Goal: Task Accomplishment & Management: Use online tool/utility

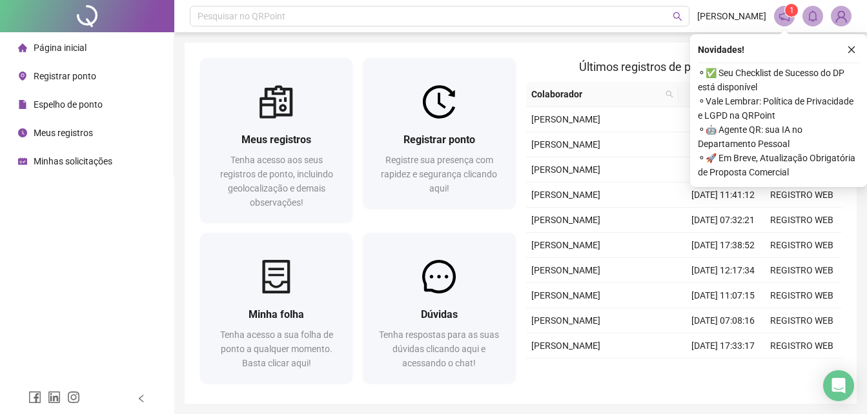
click at [483, 199] on div "Registrar ponto Registre sua presença com rapidez e segurança clicando aqui!" at bounding box center [439, 164] width 152 height 90
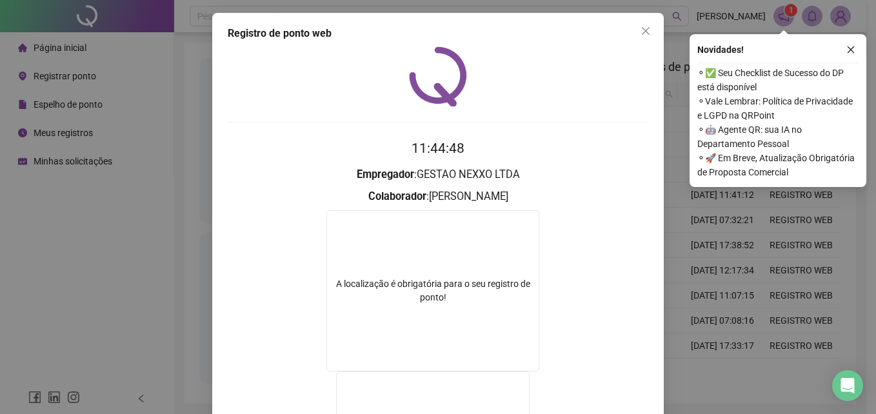
click at [642, 33] on icon "close" at bounding box center [646, 31] width 10 height 10
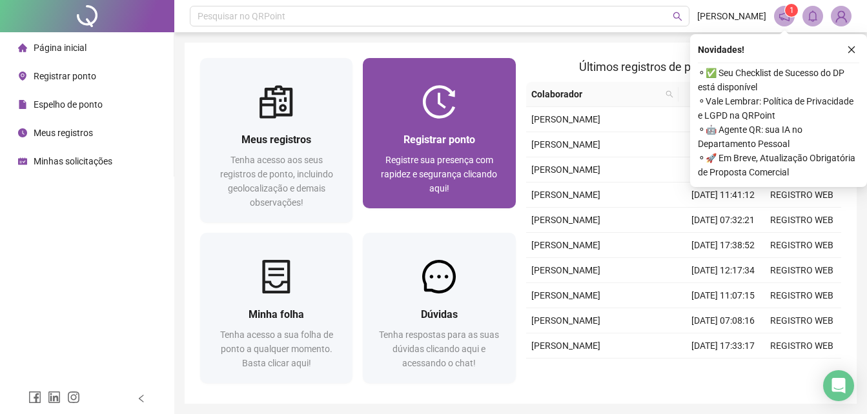
click at [478, 134] on div "Registrar ponto" at bounding box center [438, 140] width 121 height 16
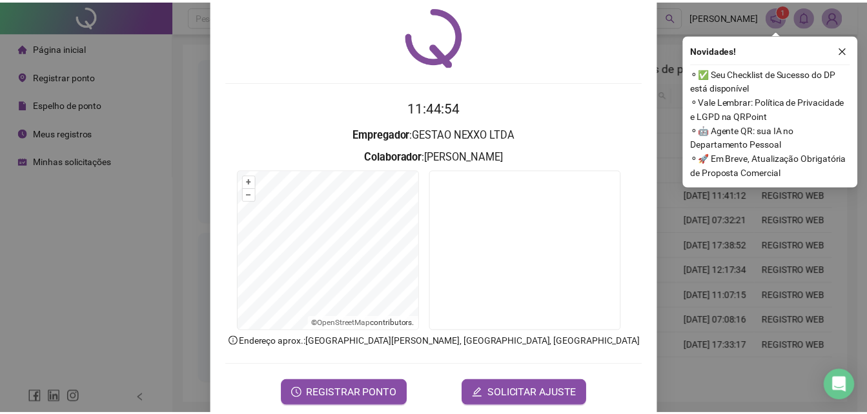
scroll to position [61, 0]
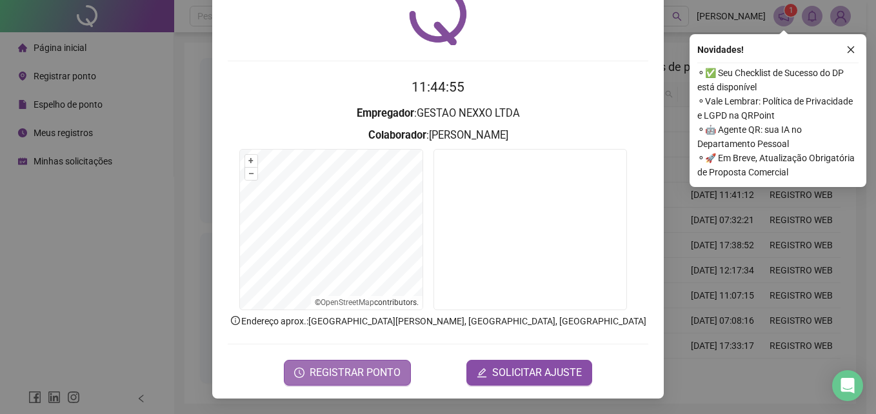
click at [353, 375] on span "REGISTRAR PONTO" at bounding box center [355, 372] width 91 height 15
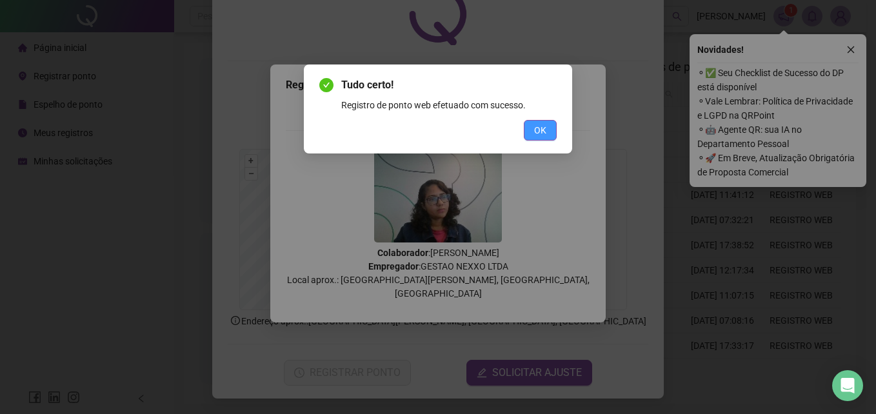
click at [534, 129] on span "OK" at bounding box center [540, 130] width 12 height 14
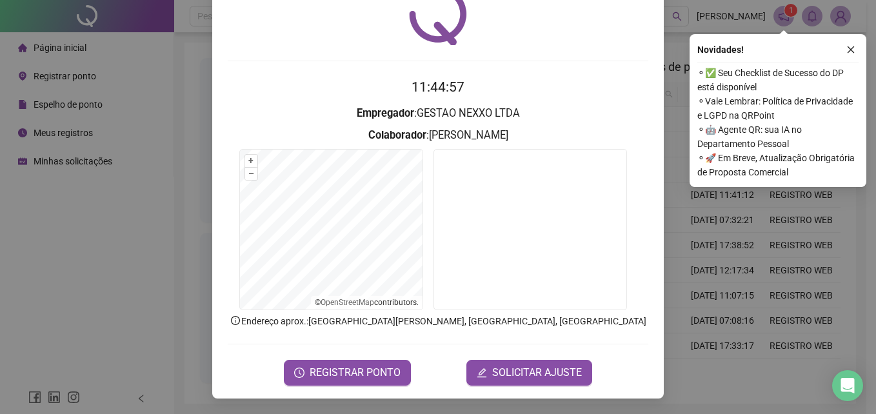
click at [670, 66] on div "Registro de ponto web 11:44:57 Empregador : GESTAO NEXXO LTDA Colaborador : [PE…" at bounding box center [438, 207] width 876 height 414
